Goal: Task Accomplishment & Management: Manage account settings

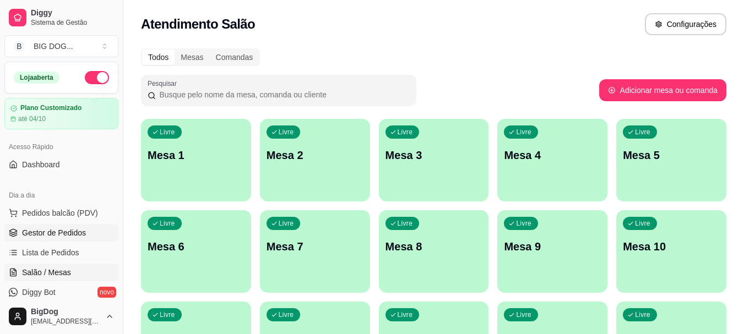
click at [71, 236] on span "Gestor de Pedidos" at bounding box center [54, 232] width 64 height 11
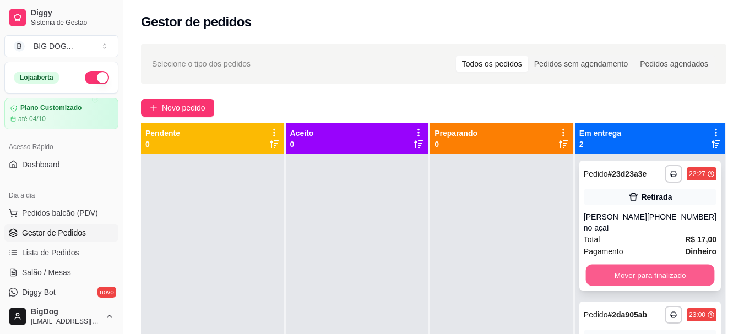
click at [607, 271] on button "Mover para finalizado" at bounding box center [649, 275] width 129 height 21
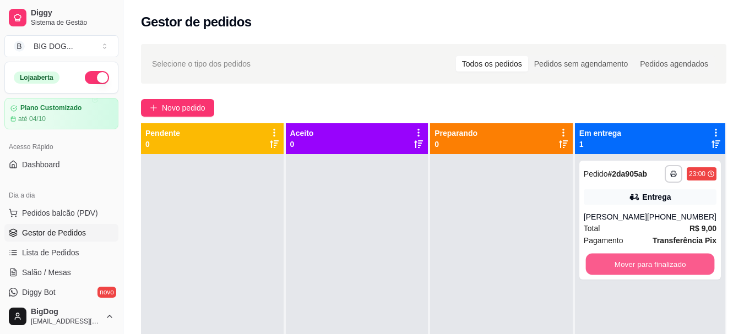
click at [607, 271] on button "Mover para finalizado" at bounding box center [649, 264] width 129 height 21
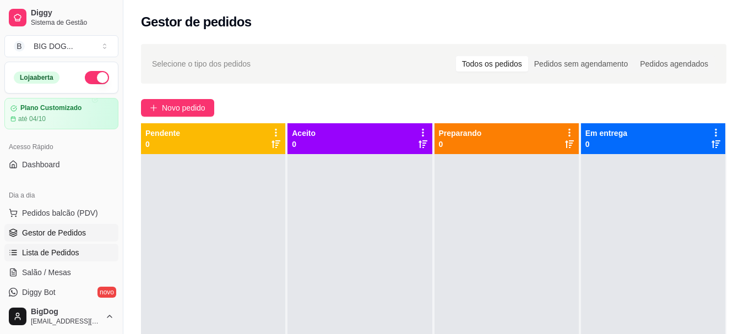
click at [59, 254] on span "Lista de Pedidos" at bounding box center [50, 252] width 57 height 11
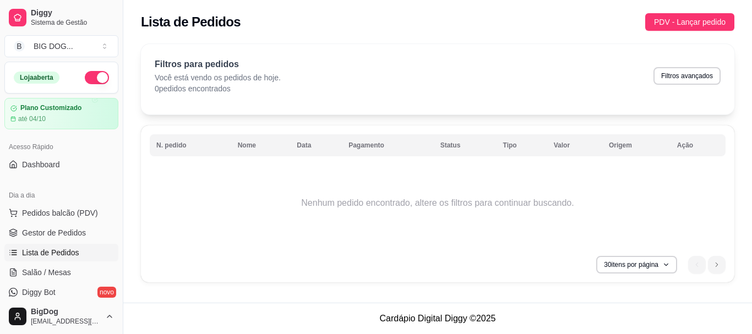
click at [59, 243] on ul "Pedidos balcão (PDV) Gestor de Pedidos Lista de Pedidos Salão / Mesas Diggy Bot…" at bounding box center [61, 262] width 114 height 117
click at [61, 234] on span "Gestor de Pedidos" at bounding box center [54, 232] width 64 height 11
